Goal: Register for event/course: Sign up to attend an event or enroll in a course

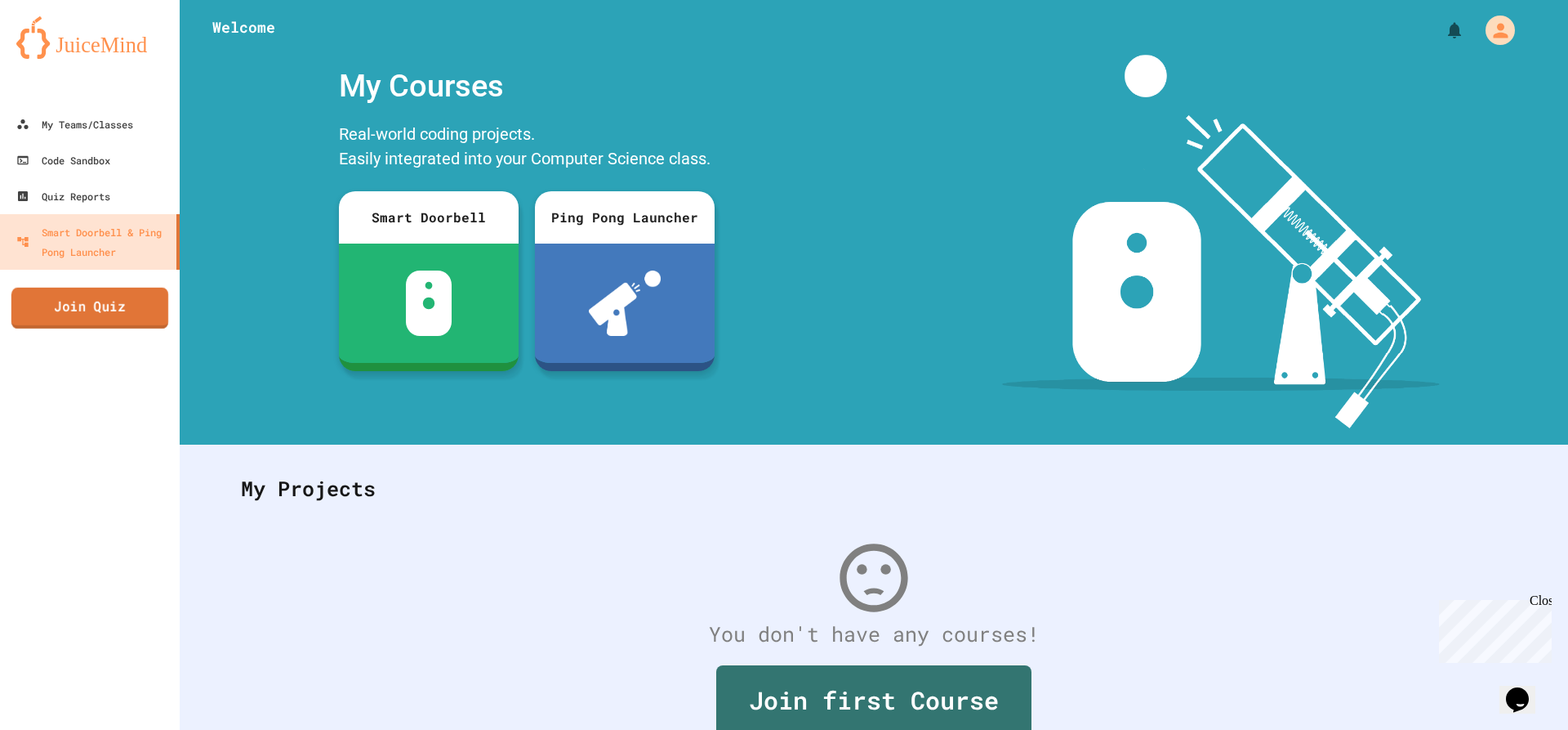
click at [109, 317] on link "Join Quiz" at bounding box center [90, 308] width 157 height 41
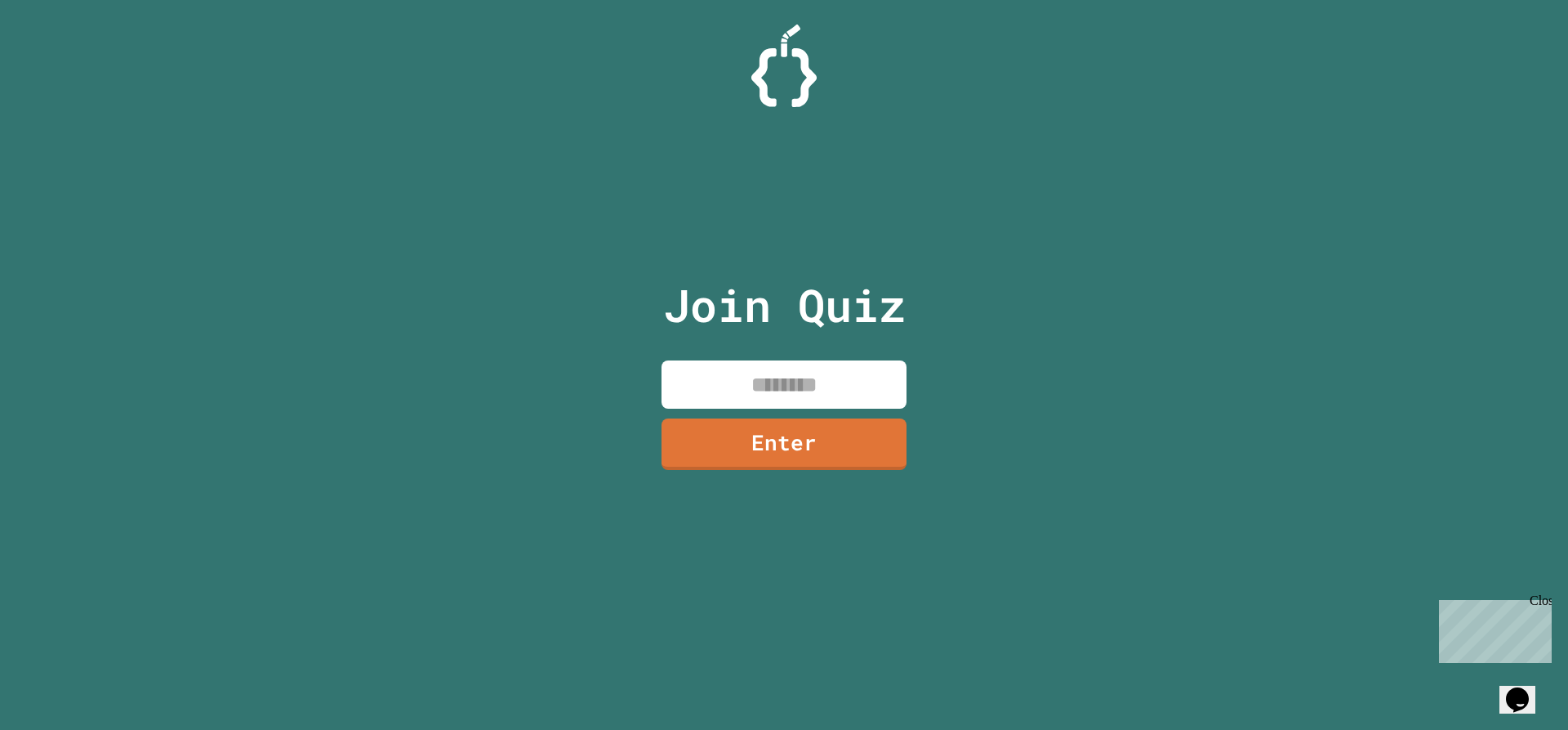
click at [768, 374] on input at bounding box center [784, 384] width 245 height 48
type input "********"
click at [738, 453] on link "Enter" at bounding box center [784, 441] width 225 height 54
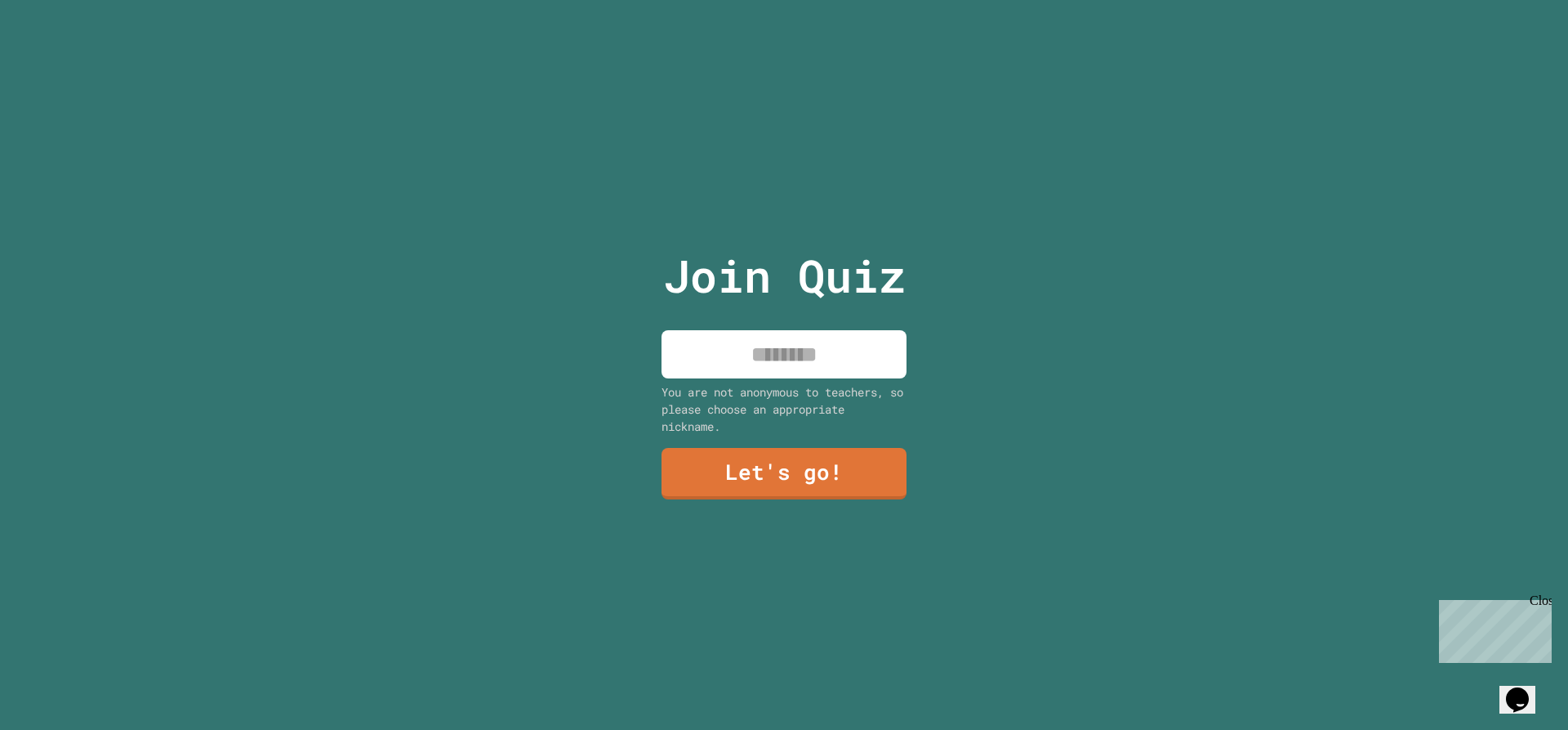
click at [812, 331] on input at bounding box center [784, 354] width 245 height 48
type input "****"
click at [849, 504] on div "Join Quiz **** You are not anonymous to teachers, so please choose an appropria…" at bounding box center [784, 365] width 275 height 730
click at [846, 451] on link "Let's go!" at bounding box center [783, 470] width 215 height 54
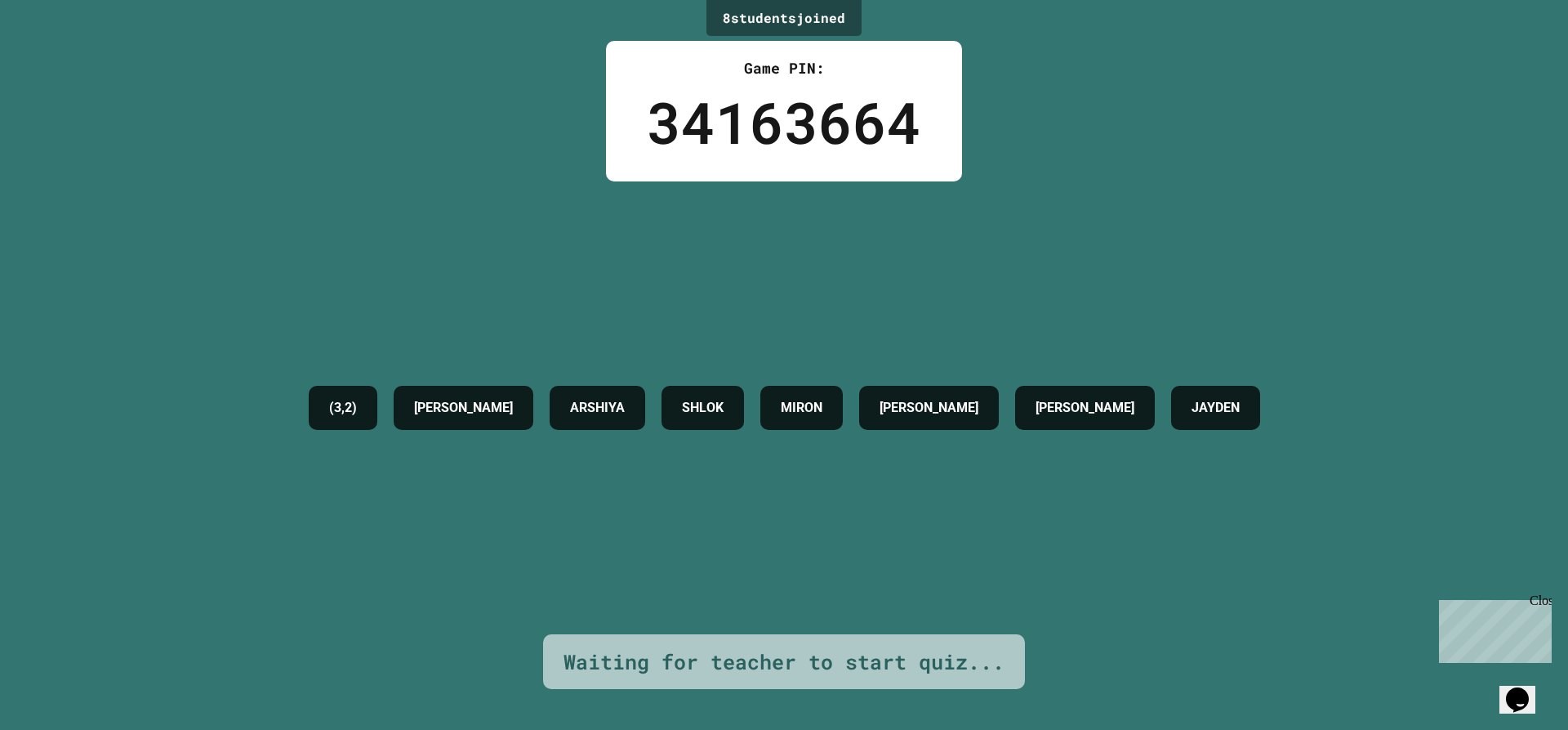
click at [948, 658] on div "Waiting for teacher to start quiz..." at bounding box center [784, 661] width 441 height 31
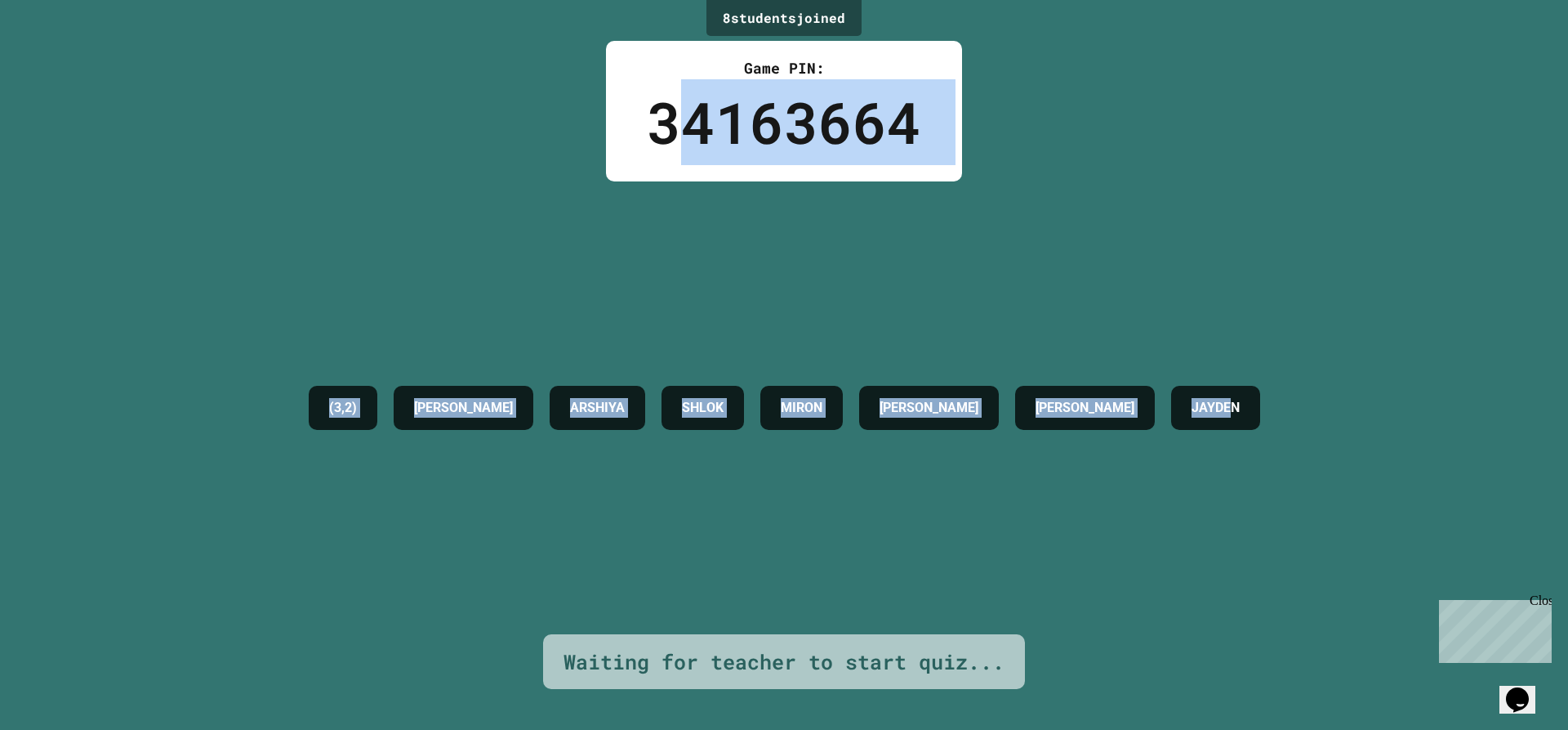
drag, startPoint x: 670, startPoint y: 107, endPoint x: 1278, endPoint y: 163, distance: 610.6
click at [1278, 163] on div "8 student s joined Game PIN: 34163664 (3,2) [PERSON_NAME] [PERSON_NAME] [PERSON…" at bounding box center [784, 365] width 1568 height 730
click at [946, 179] on div "Game PIN: 34163664" at bounding box center [784, 111] width 356 height 140
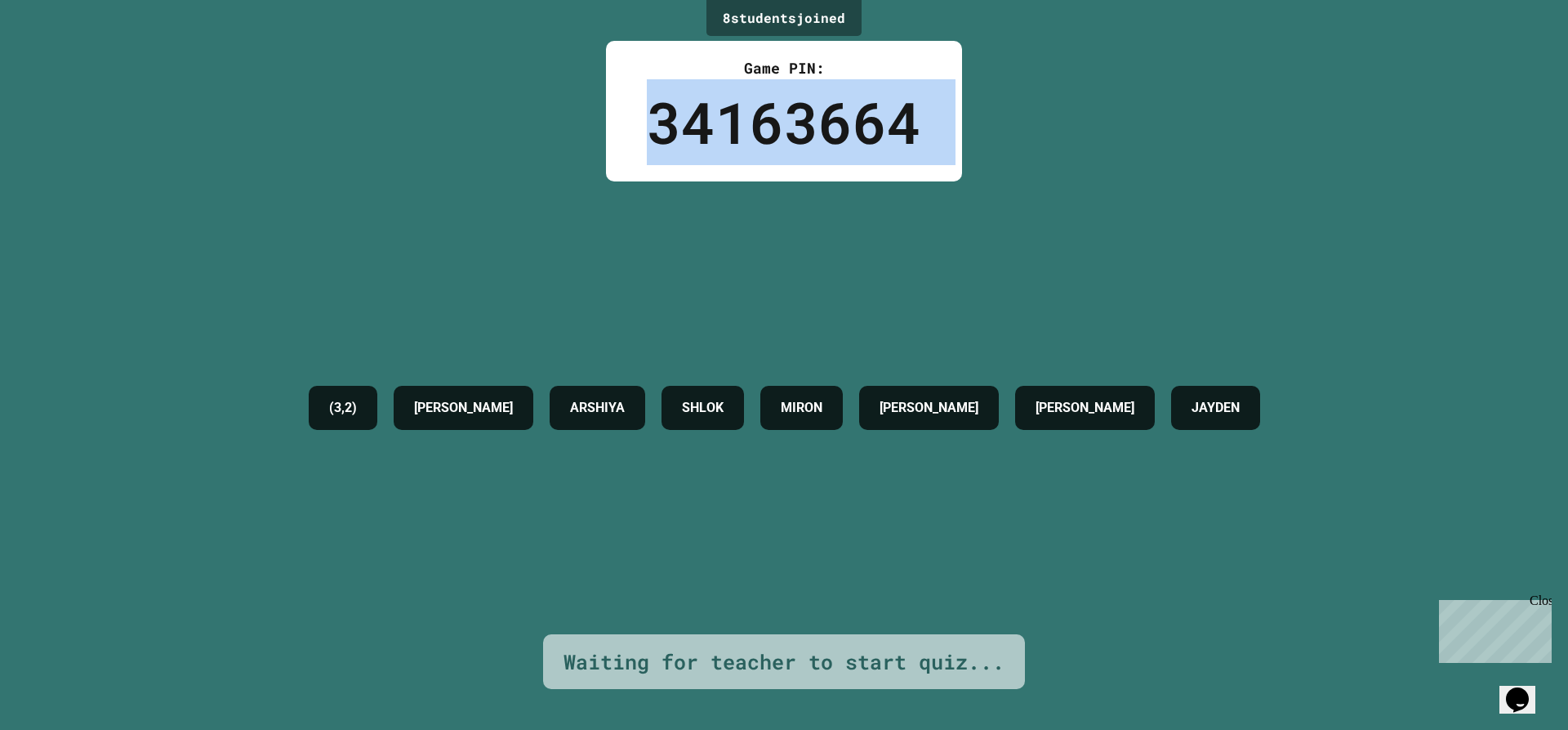
drag, startPoint x: 948, startPoint y: 179, endPoint x: 700, endPoint y: 106, distance: 258.5
click at [693, 99] on div "Game PIN: 34163664" at bounding box center [784, 111] width 356 height 140
click at [696, 110] on div "34163664" at bounding box center [783, 122] width 274 height 86
drag, startPoint x: 655, startPoint y: 115, endPoint x: 941, endPoint y: 129, distance: 286.3
click at [941, 129] on div "Game PIN: 34163664" at bounding box center [784, 111] width 356 height 140
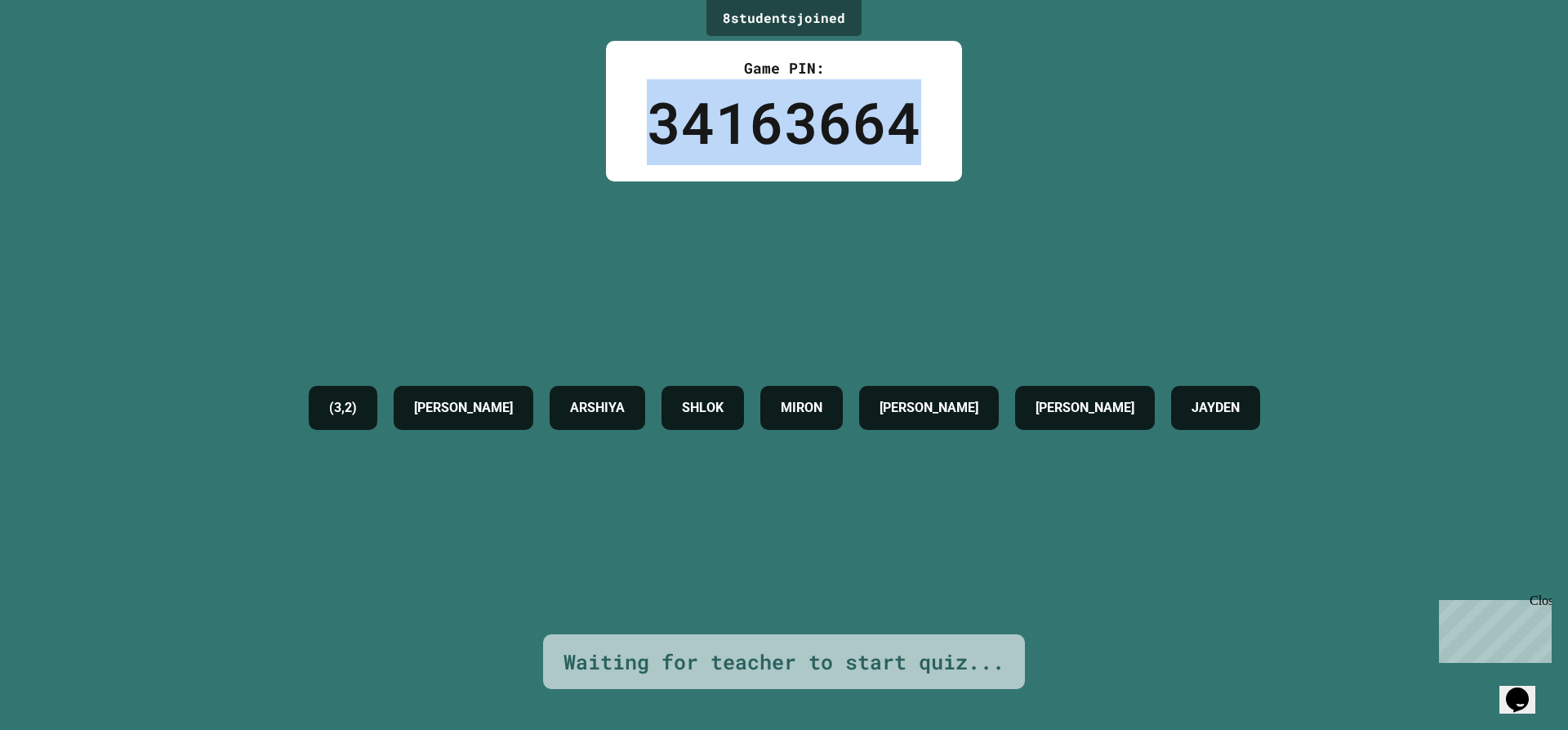
click at [941, 129] on div "Game PIN: 34163664" at bounding box center [784, 111] width 356 height 140
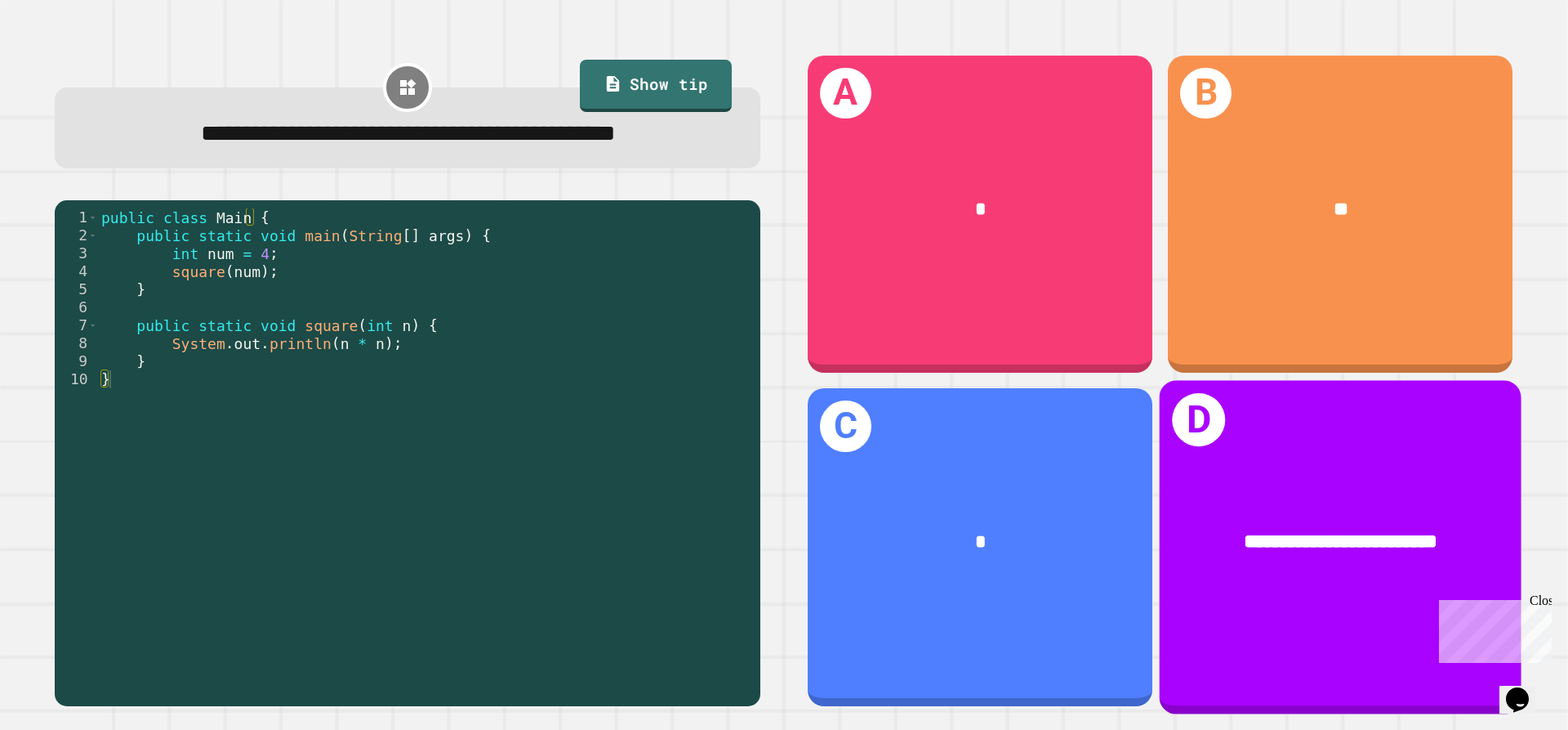
click at [1265, 488] on div "**********" at bounding box center [1341, 542] width 362 height 110
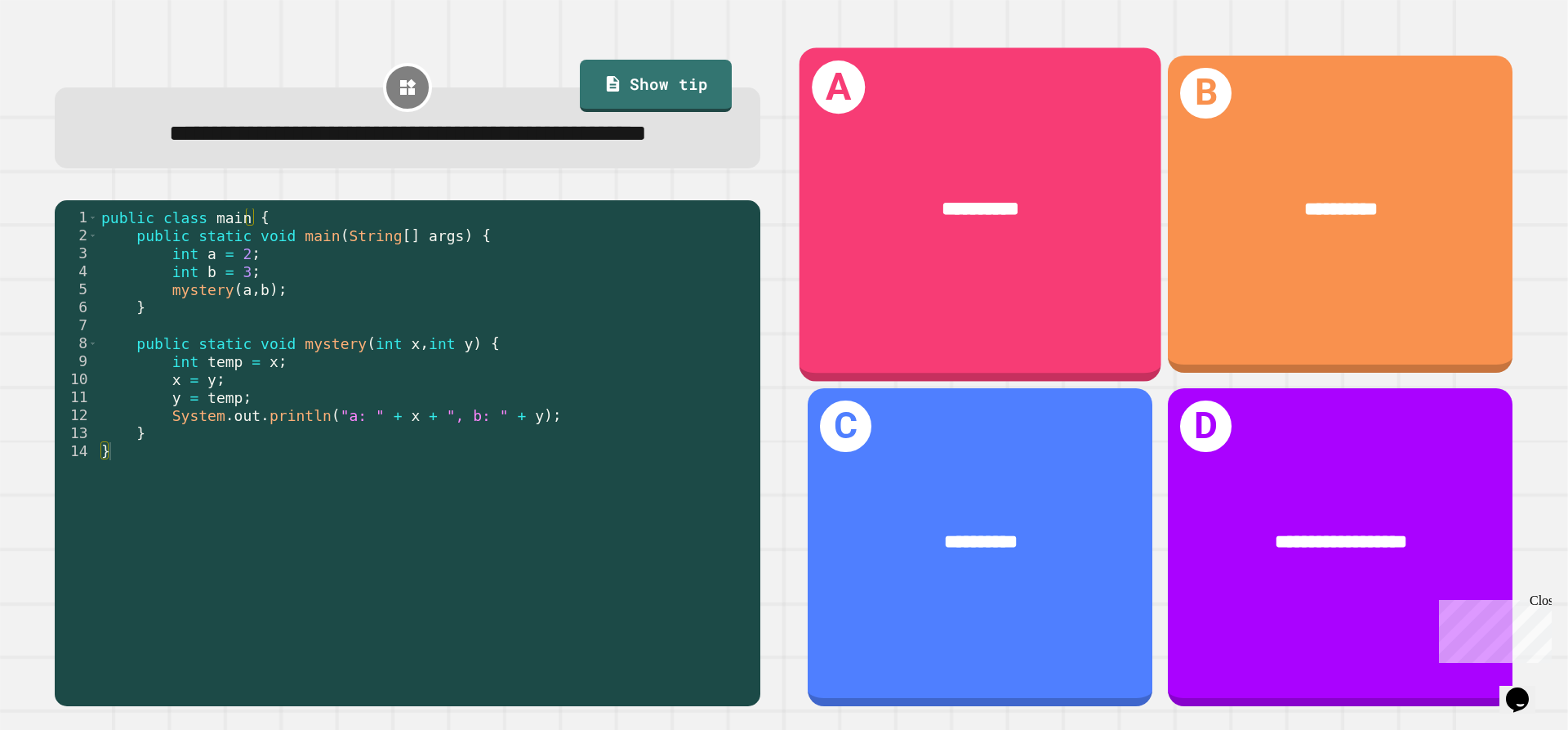
click at [1060, 321] on div "**********" at bounding box center [981, 214] width 362 height 333
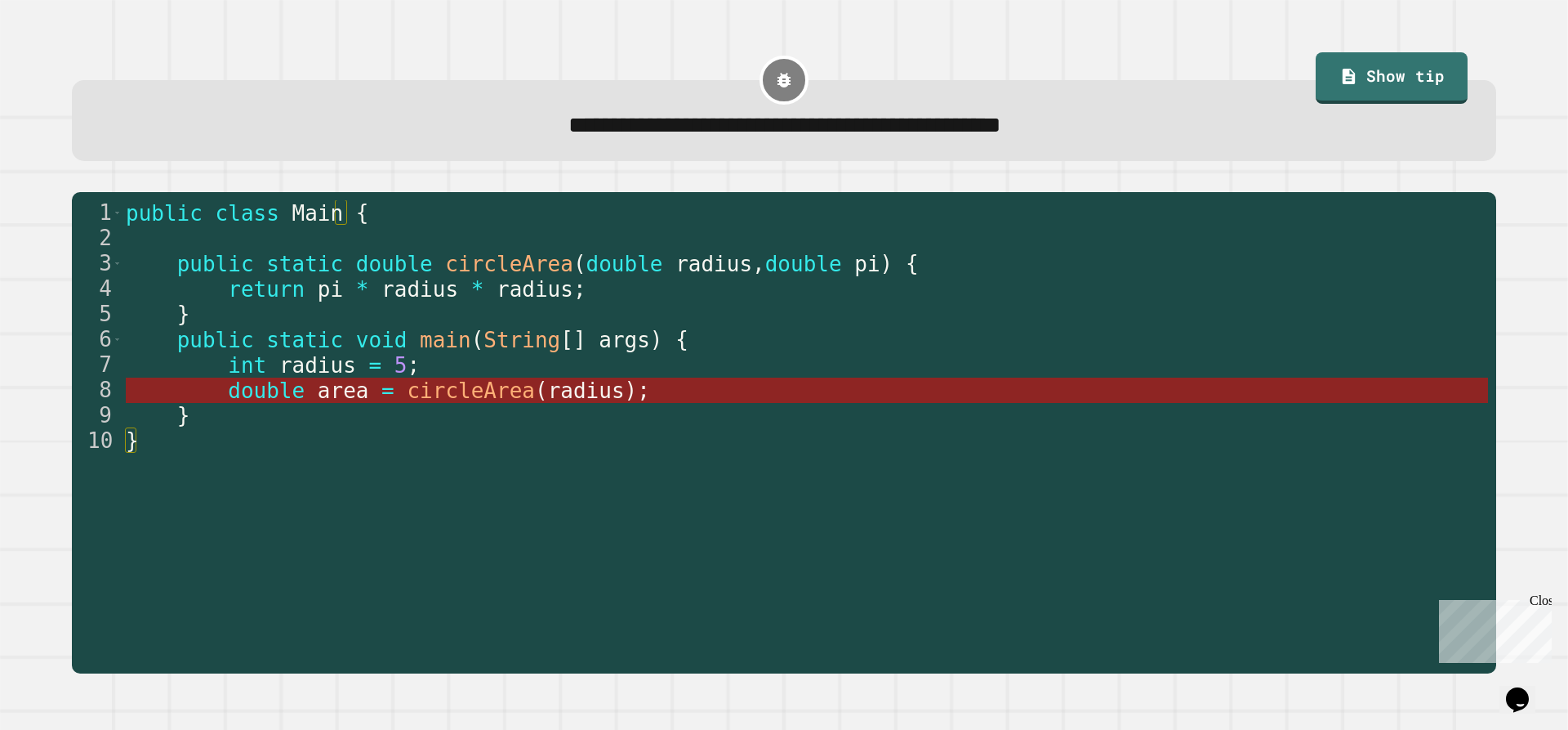
click at [448, 390] on span "circleArea" at bounding box center [471, 390] width 129 height 25
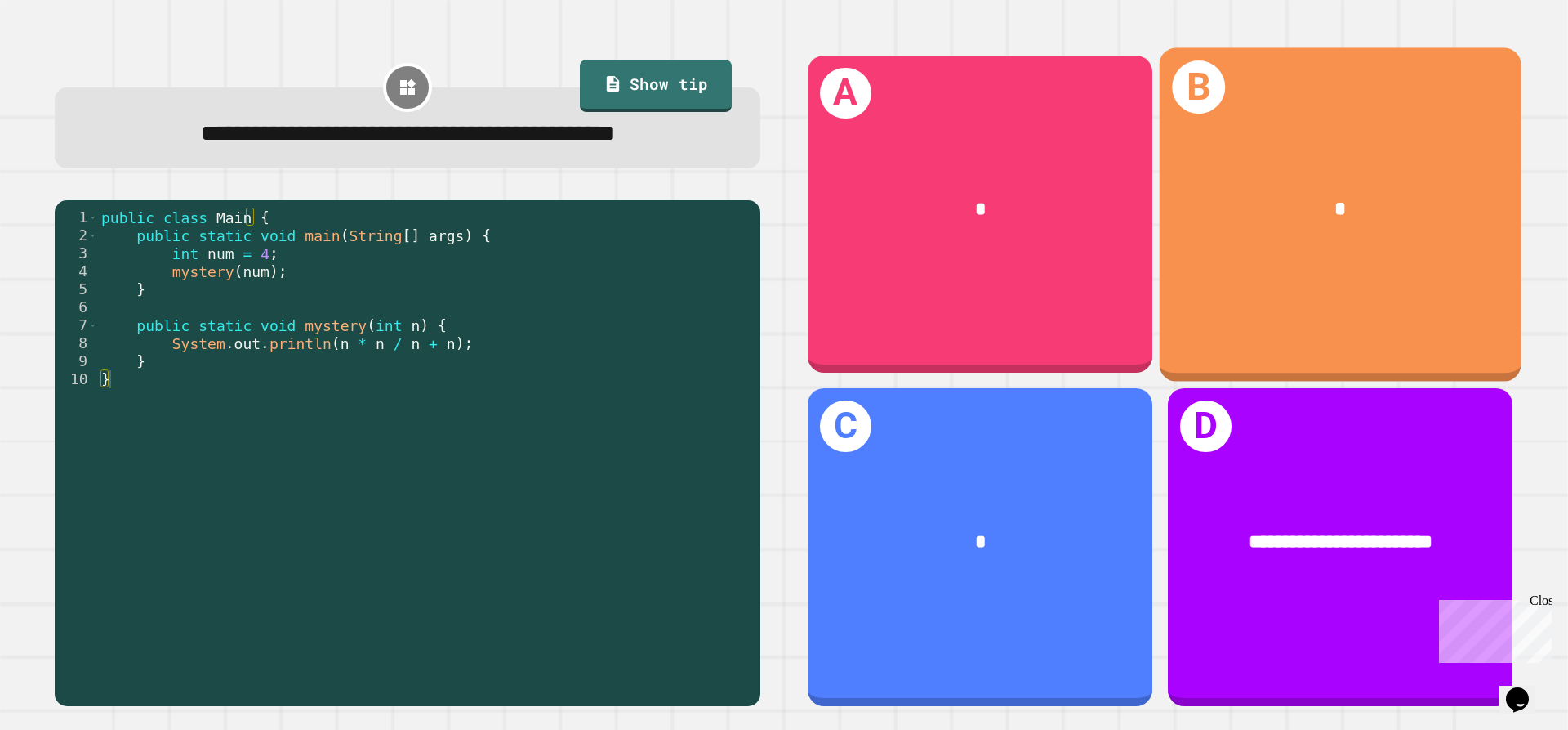
click at [1273, 256] on div "*" at bounding box center [1341, 209] width 362 height 110
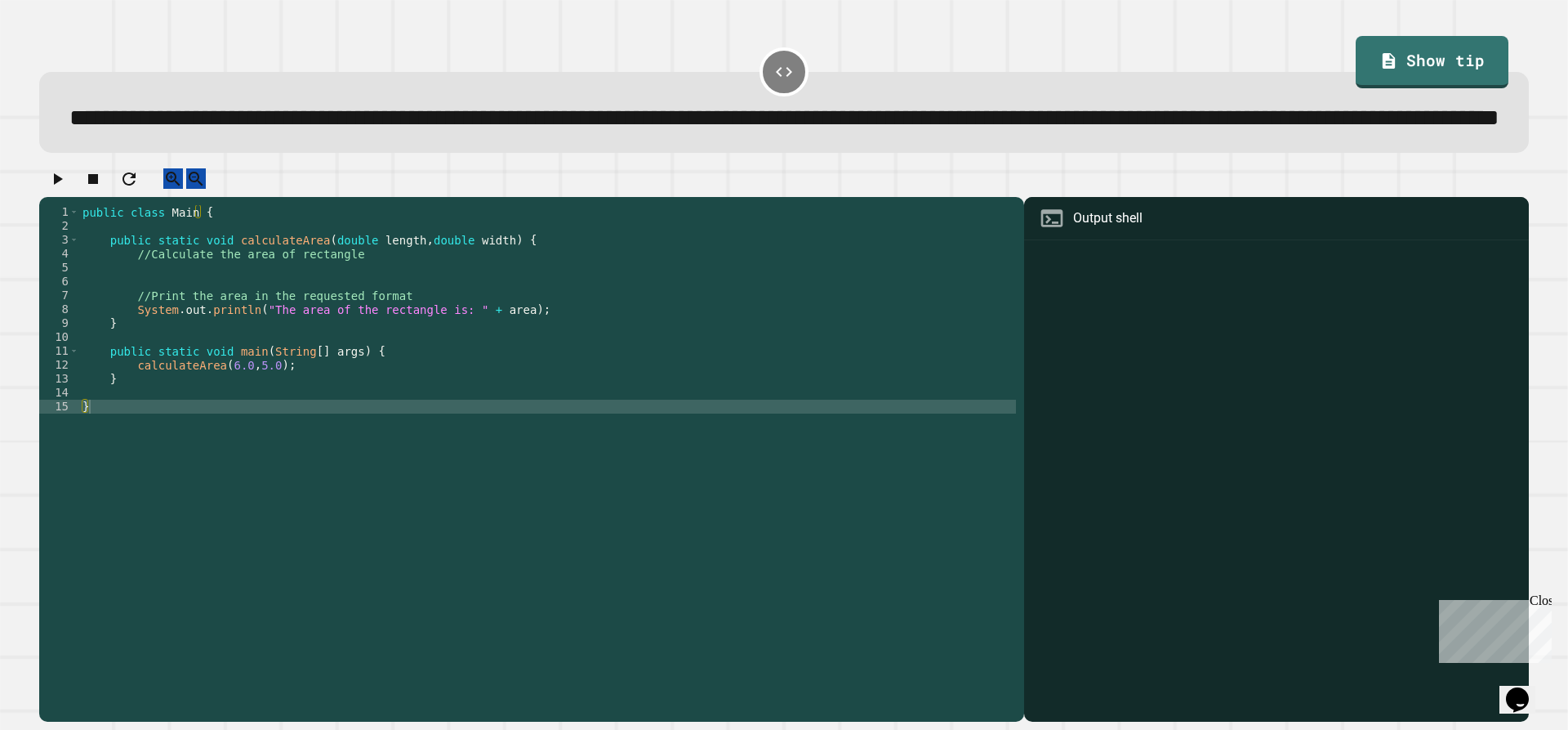
click at [203, 332] on div "public class Main { public static void calculateArea ( double length , double w…" at bounding box center [547, 426] width 936 height 444
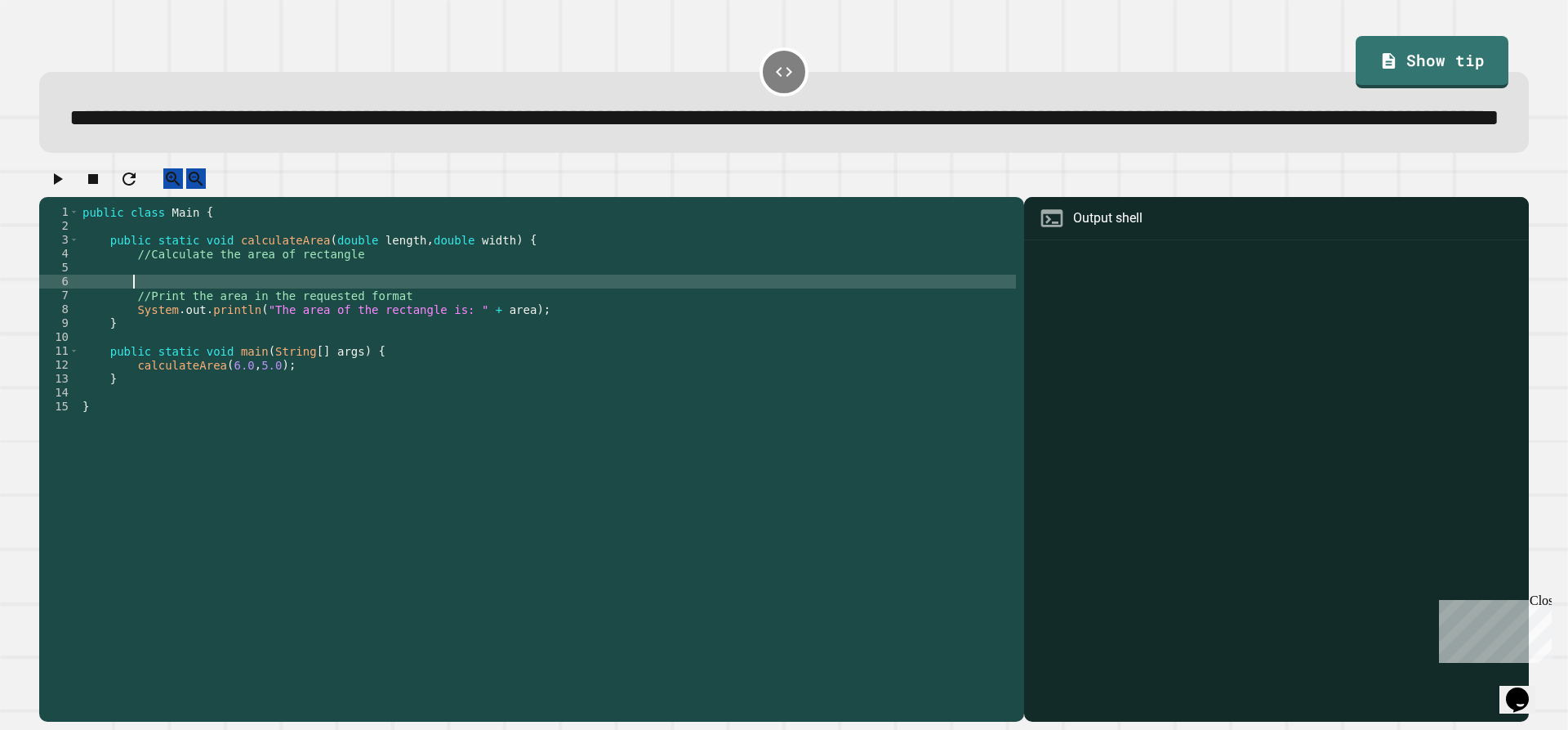
click at [211, 326] on div "public class Main { public static void calculateArea ( double length , double w…" at bounding box center [547, 426] width 936 height 444
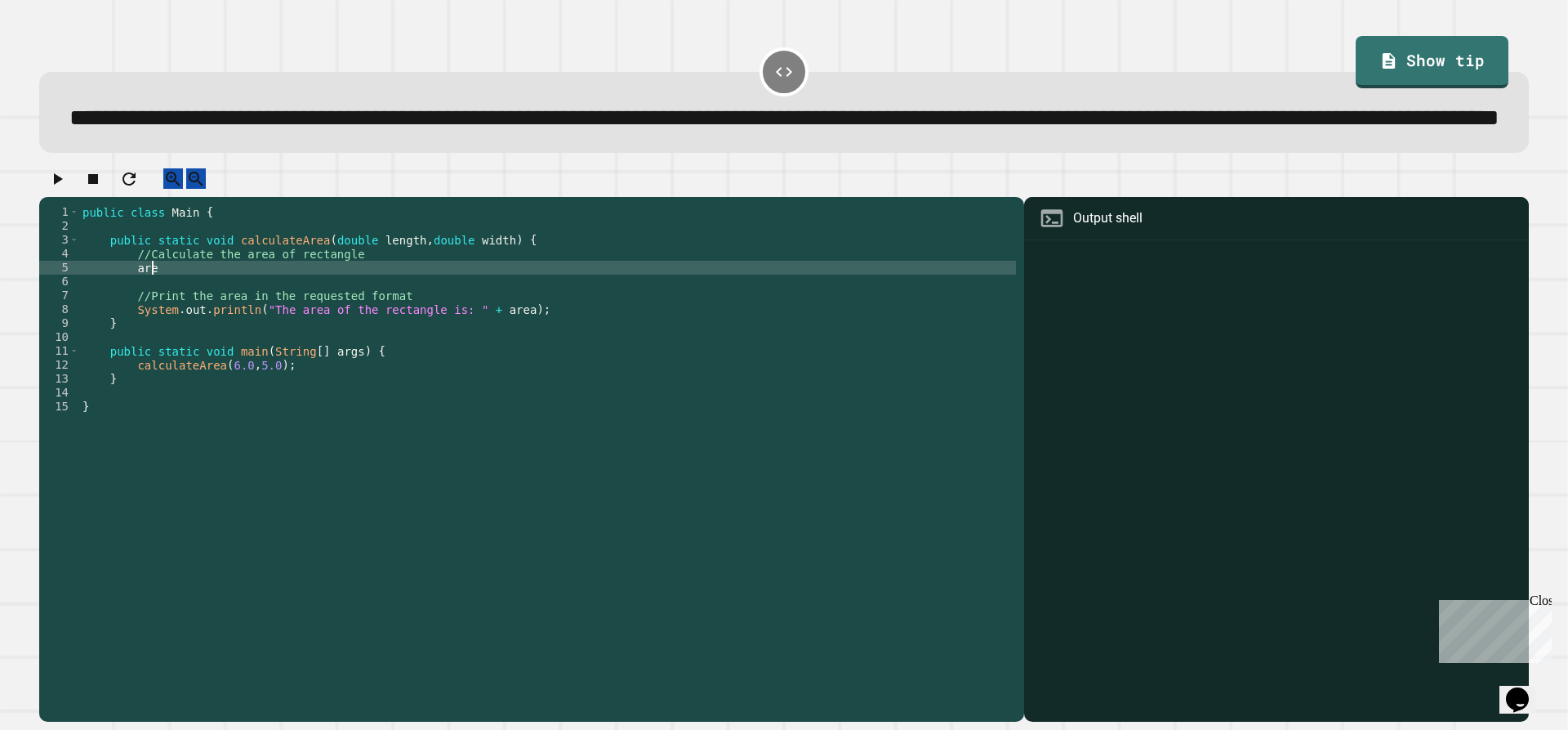
type textarea "*"
click at [57, 189] on icon "button" at bounding box center [57, 179] width 20 height 20
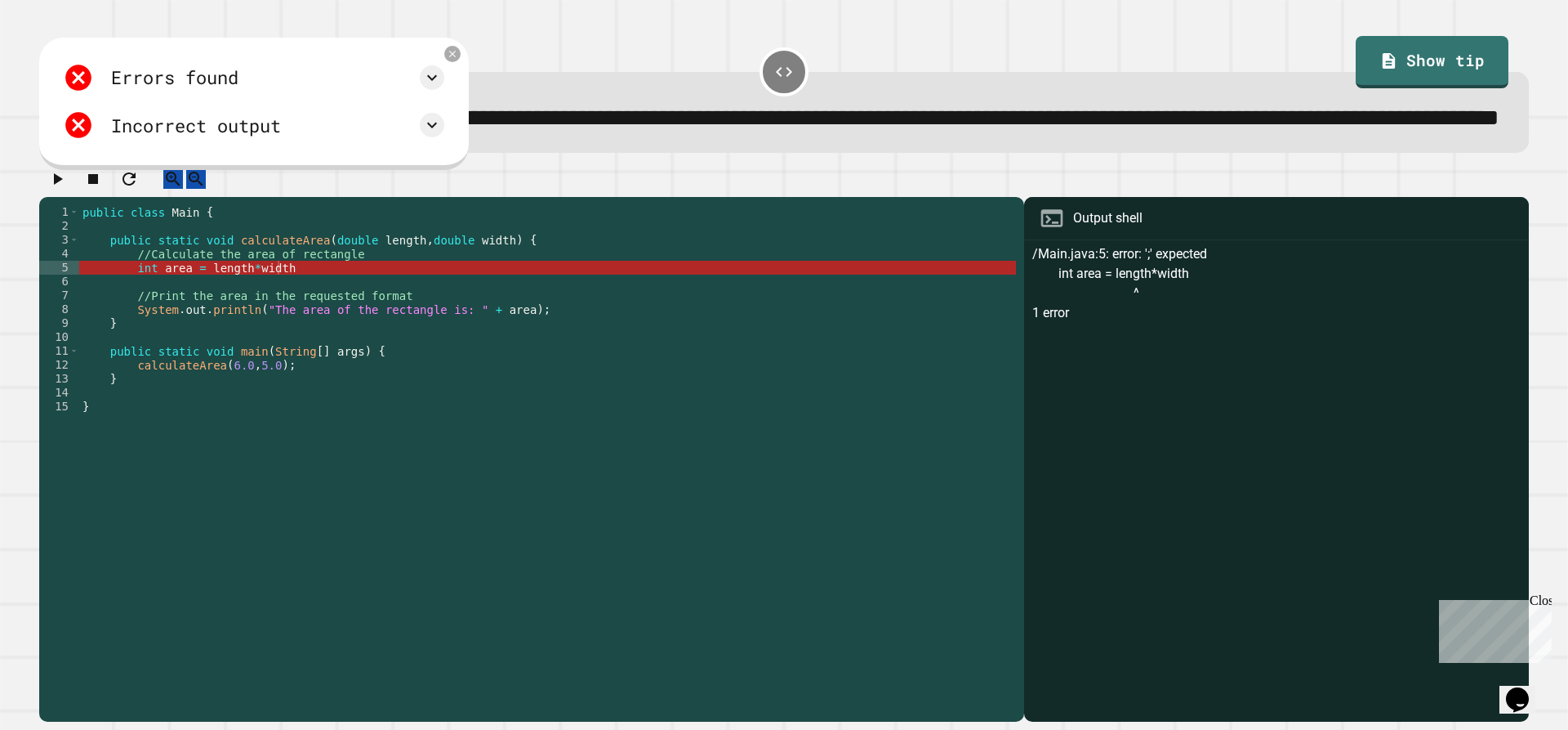
click at [329, 321] on div "public class Main { public static void calculateArea ( double length , double w…" at bounding box center [547, 426] width 936 height 444
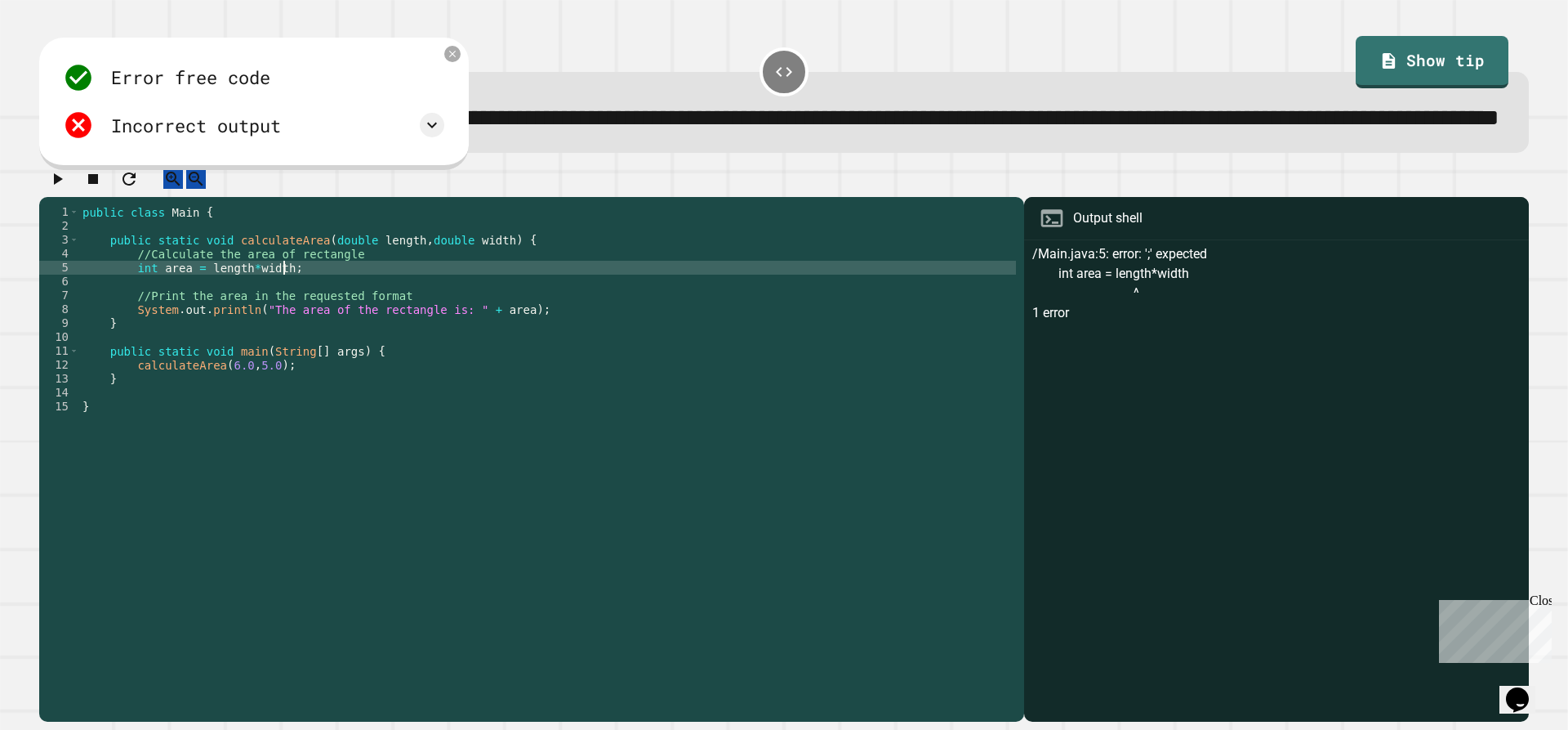
click at [241, 321] on div "public class Main { public static void calculateArea ( double length , double w…" at bounding box center [547, 426] width 936 height 444
click at [251, 326] on div "public class Main { public static void calculateArea ( double length , double w…" at bounding box center [547, 426] width 936 height 444
click at [213, 338] on div "public class Main { public static void calculateArea ( double length , double w…" at bounding box center [547, 426] width 936 height 444
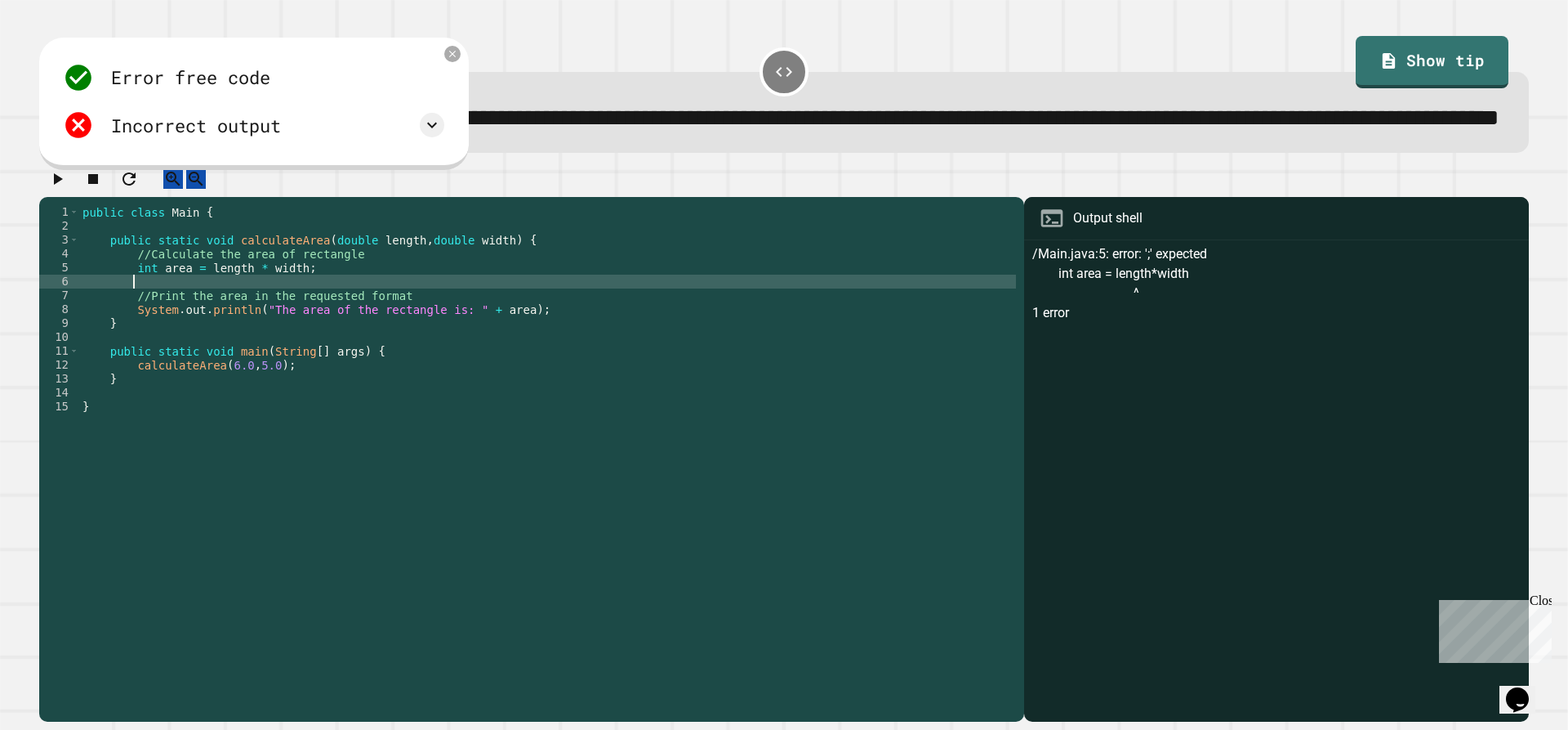
scroll to position [0, 2]
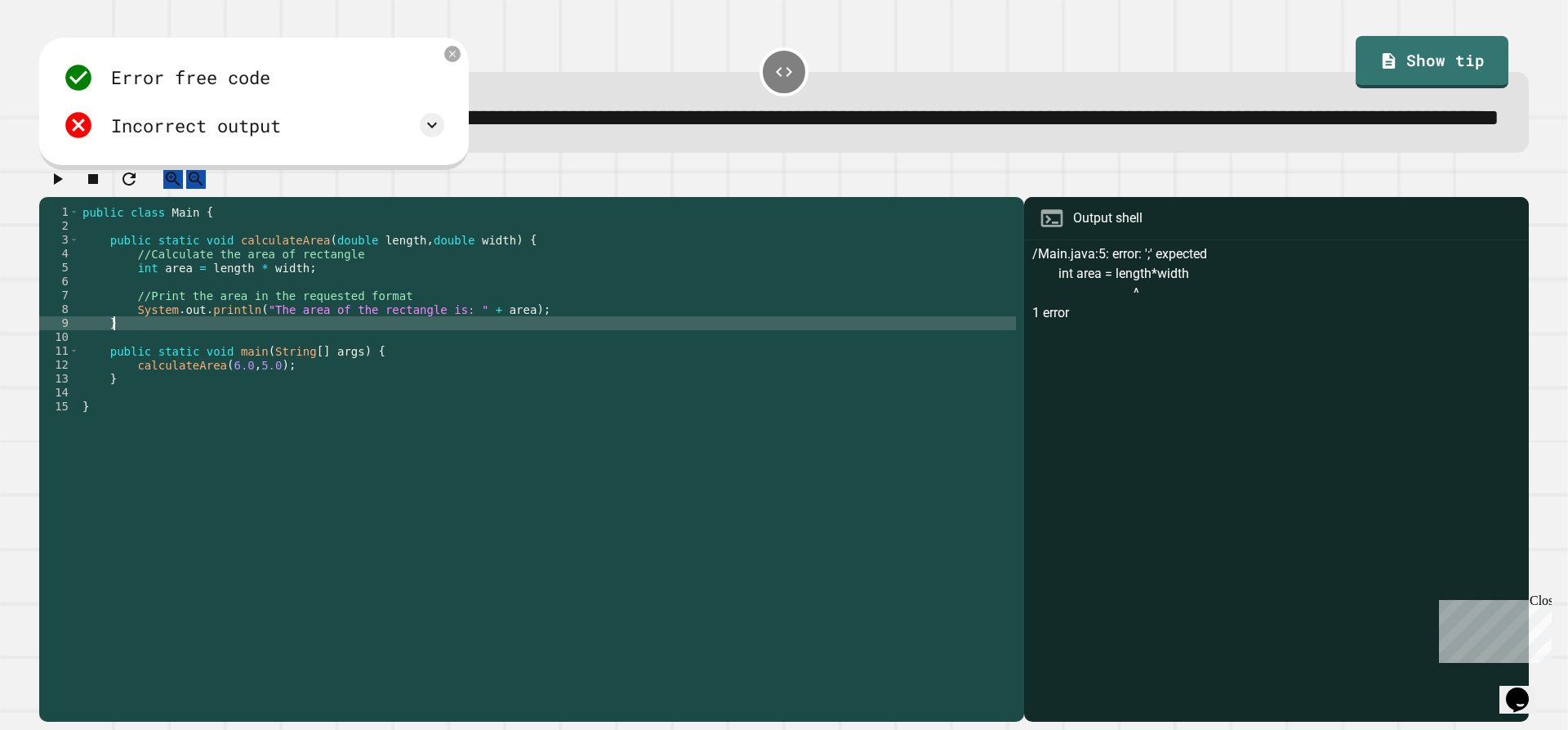
click at [496, 371] on div "public class Main { public static void calculateArea ( double length , double w…" at bounding box center [547, 426] width 936 height 444
click at [67, 189] on icon "button" at bounding box center [57, 179] width 20 height 20
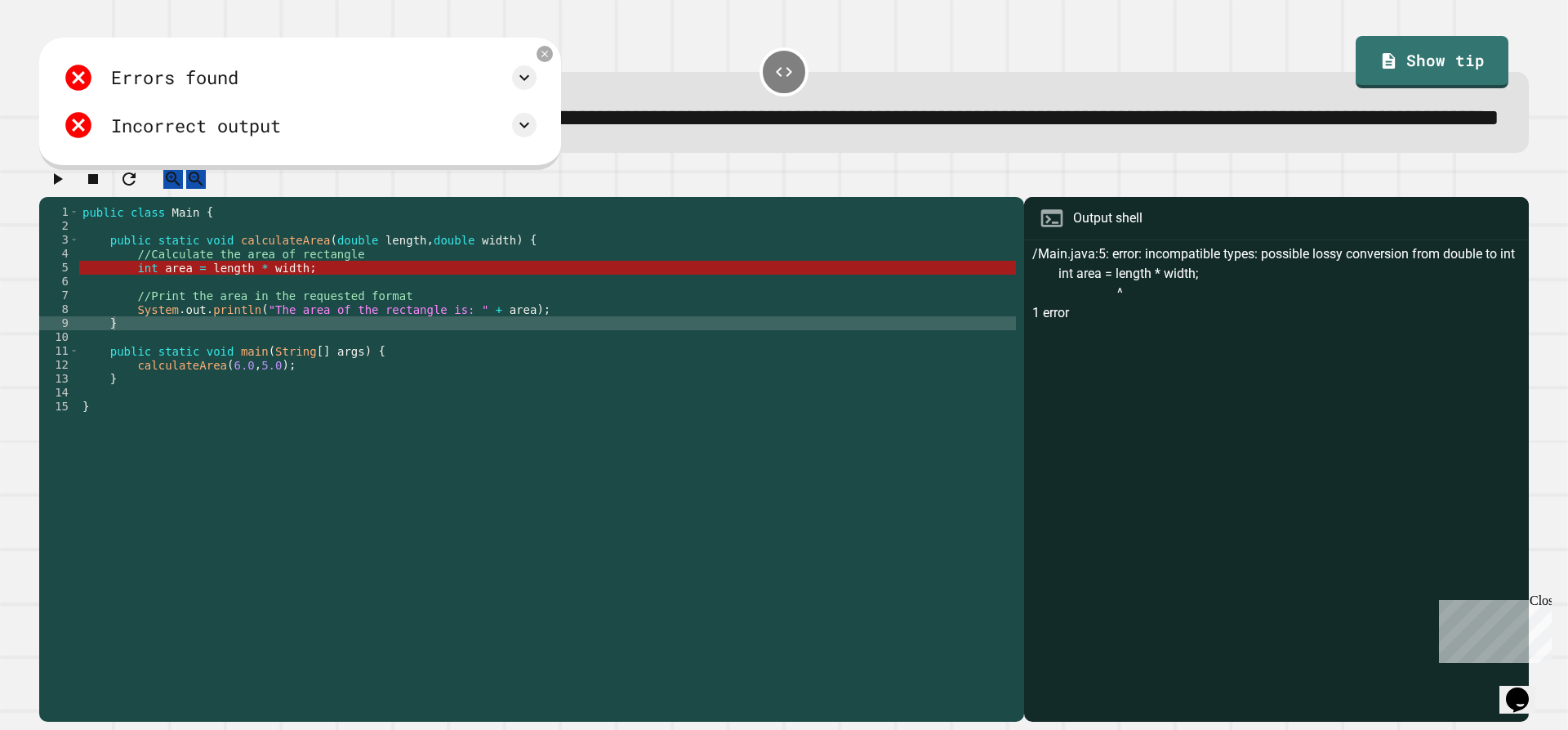
click at [152, 326] on div "public class Main { public static void calculateArea ( double length , double w…" at bounding box center [547, 426] width 936 height 444
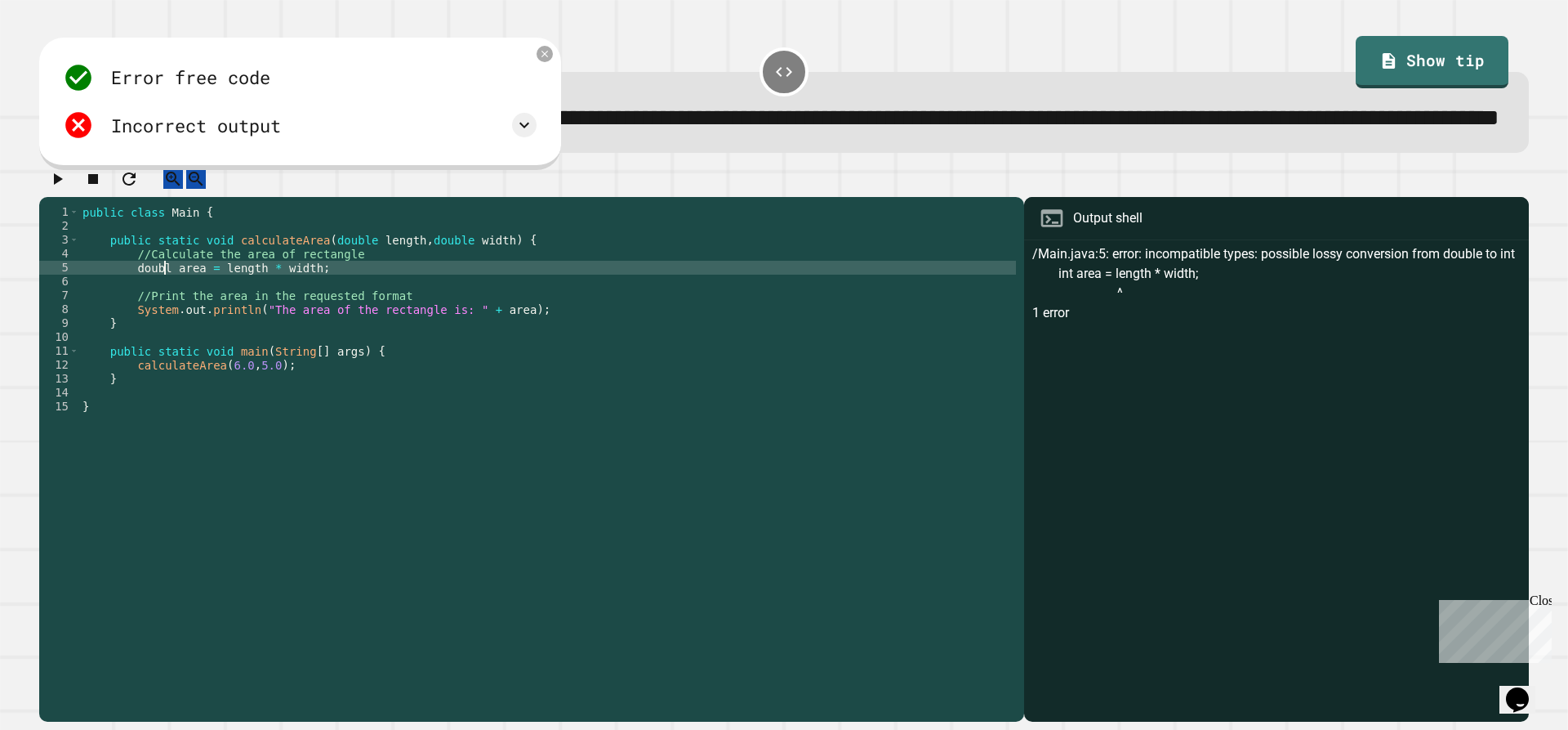
scroll to position [0, 6]
type textarea "**********"
click at [60, 185] on icon "button" at bounding box center [58, 179] width 9 height 12
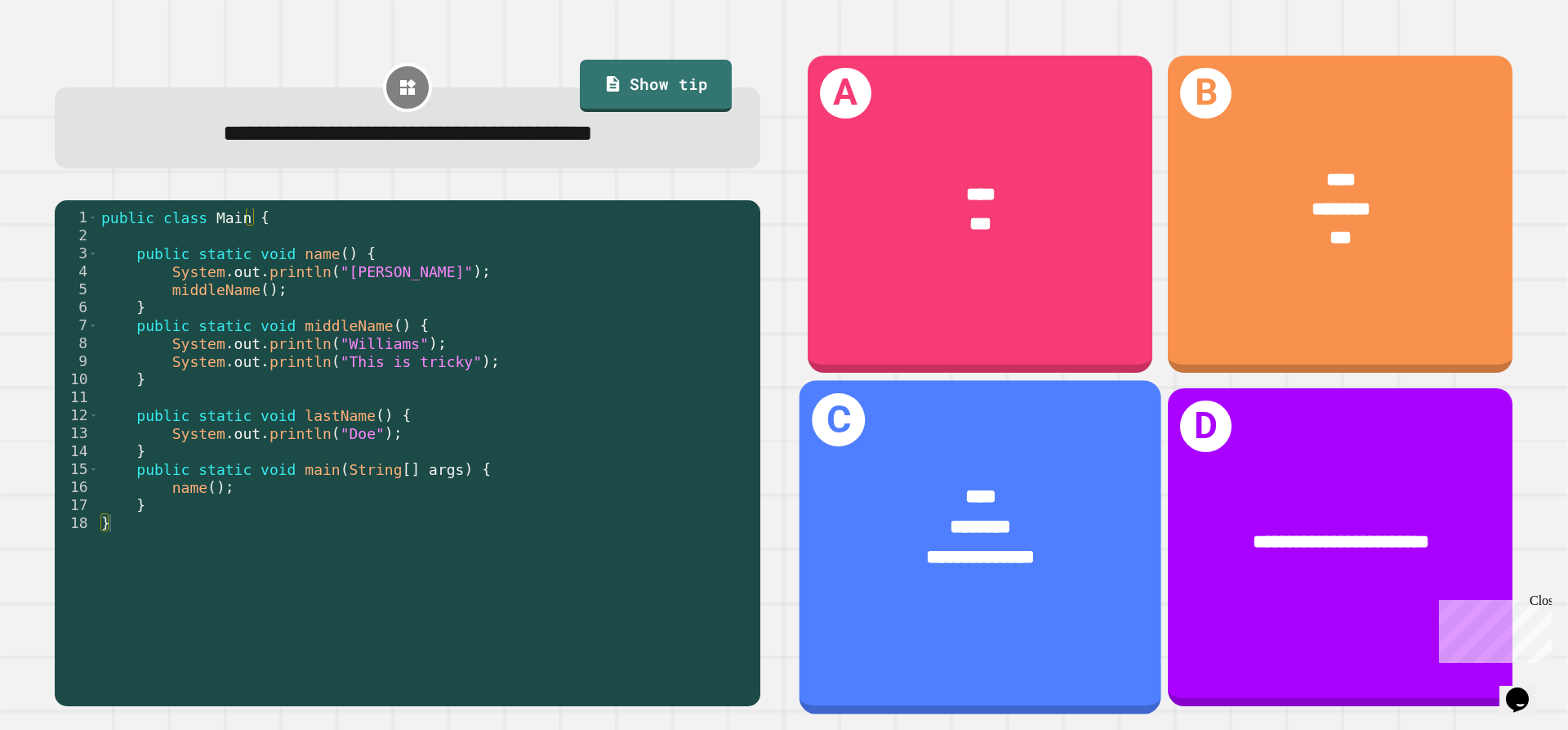
click at [1040, 482] on div "****" at bounding box center [980, 497] width 282 height 31
